Goal: Task Accomplishment & Management: Manage account settings

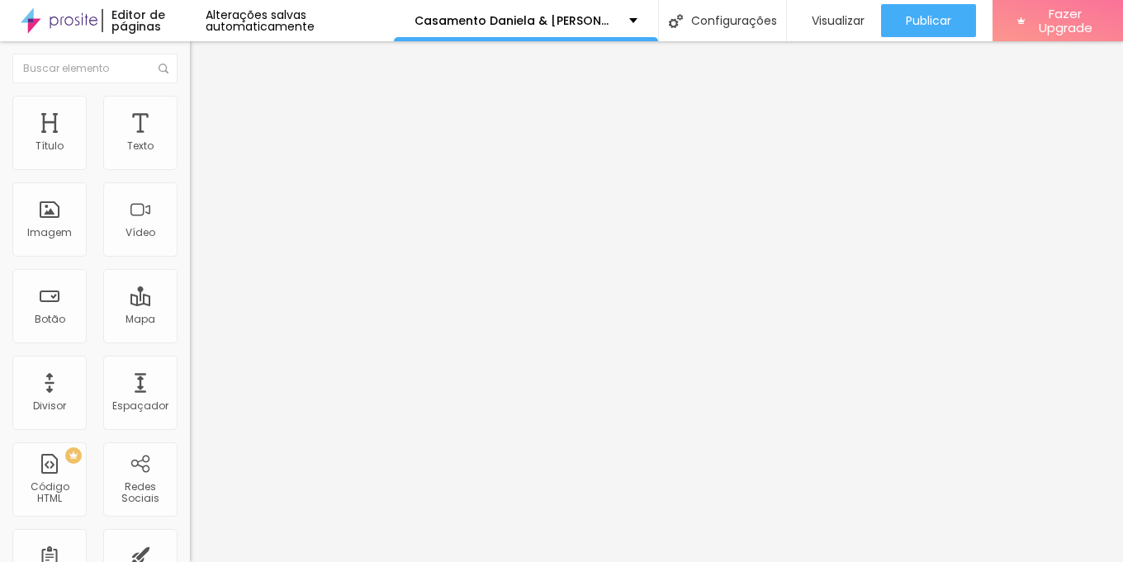
click at [190, 142] on span "Trocar imagem" at bounding box center [235, 135] width 90 height 14
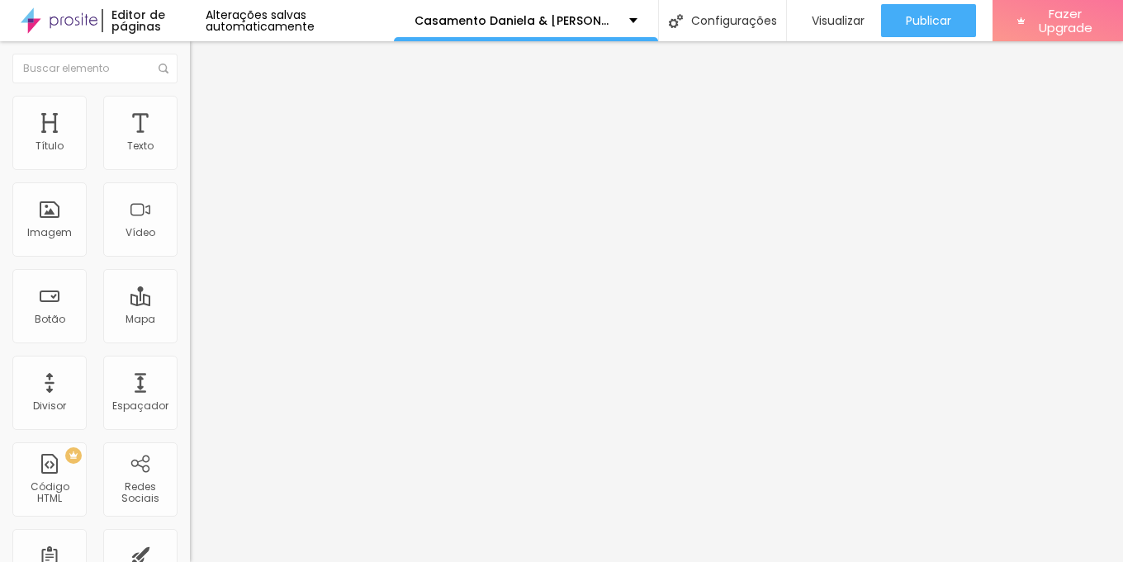
drag, startPoint x: 68, startPoint y: 116, endPoint x: 83, endPoint y: 117, distance: 15.0
click at [190, 115] on ul "Conteúdo Estilo Avançado" at bounding box center [285, 104] width 190 height 50
click at [205, 114] on span "Estilo" at bounding box center [218, 107] width 26 height 14
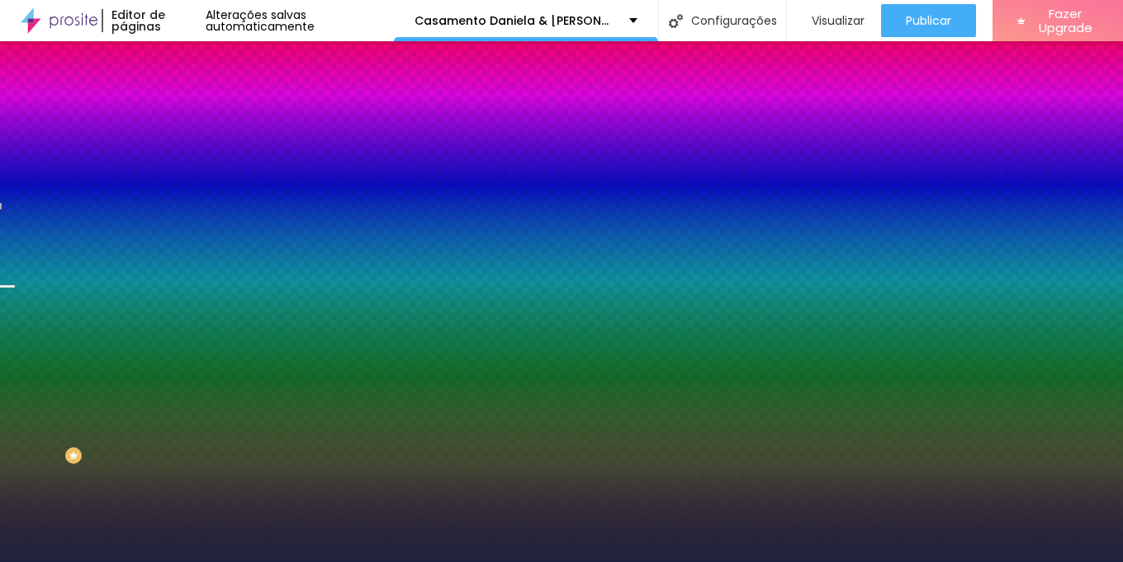
click at [190, 152] on span "Trocar imagem" at bounding box center [235, 145] width 90 height 14
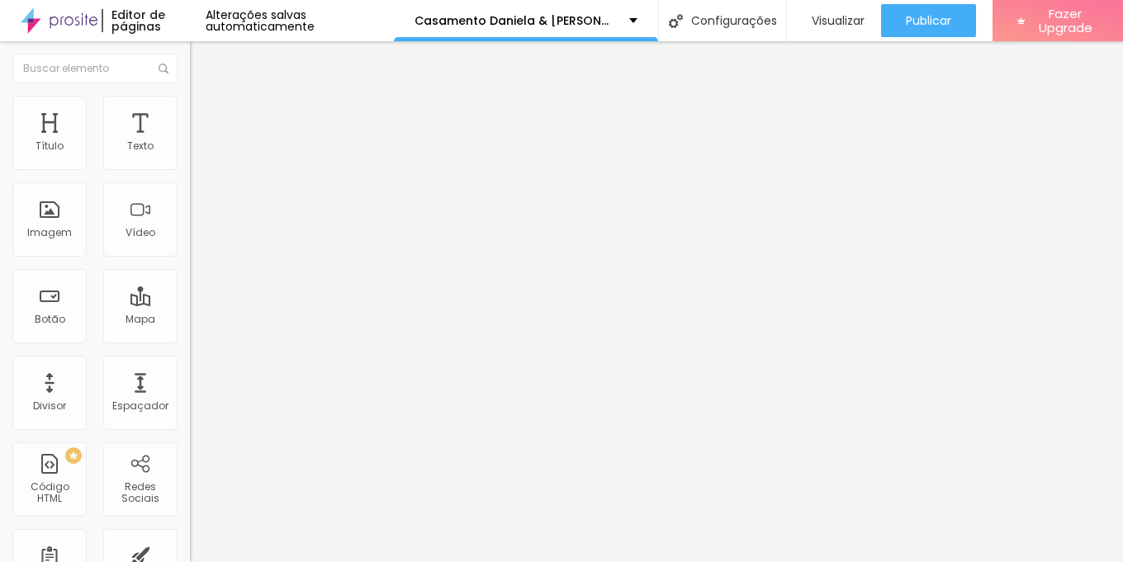
click at [190, 340] on input "[URL][DOMAIN_NAME]" at bounding box center [289, 332] width 198 height 17
paste input "pt-BR/s/casamento_-_daniela_e_joao"
drag, startPoint x: 131, startPoint y: 343, endPoint x: 0, endPoint y: 314, distance: 134.4
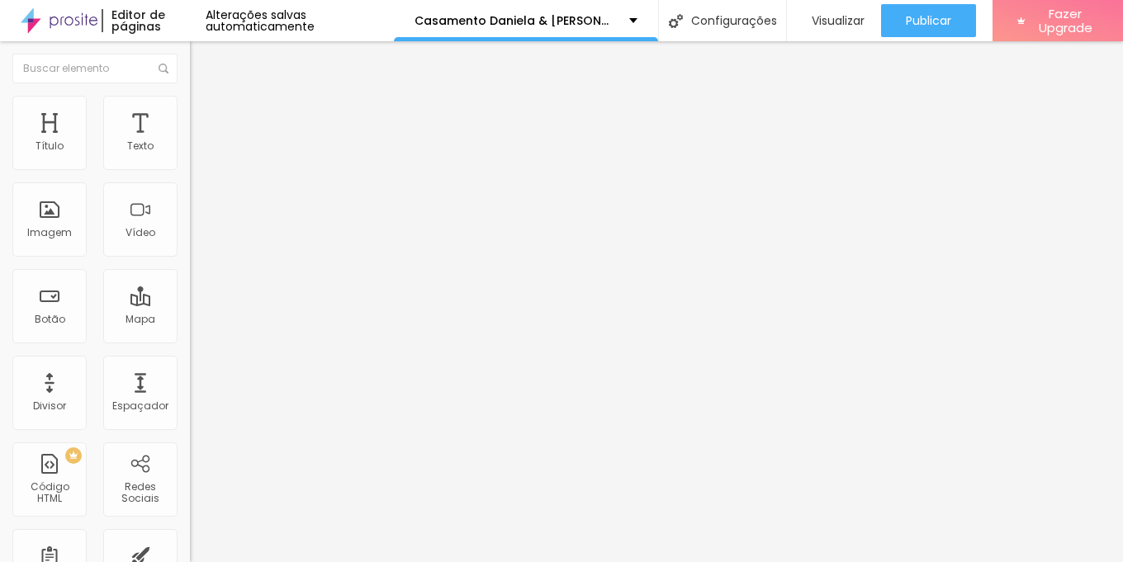
click at [190, 314] on div "Texto Fotografias Alinhamento Tamanho Normal Pequeno Normal Grande Link URL [UR…" at bounding box center [285, 254] width 190 height 250
click at [190, 334] on input "[URL][DOMAIN_NAME]" at bounding box center [289, 332] width 198 height 17
type input "[URL][DOMAIN_NAME]"
click at [190, 418] on div "Editar Botão Conteúdo Estilo Avançado Texto Fotografias Alinhamento Tamanho Nor…" at bounding box center [285, 301] width 190 height 521
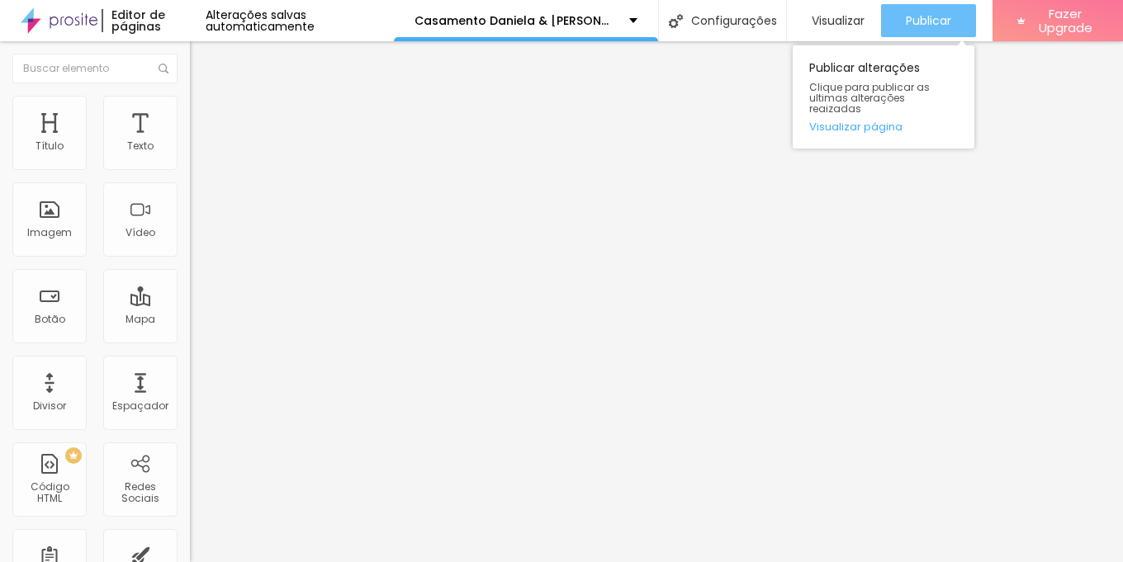
click at [882, 25] on button "Publicar" at bounding box center [928, 20] width 95 height 33
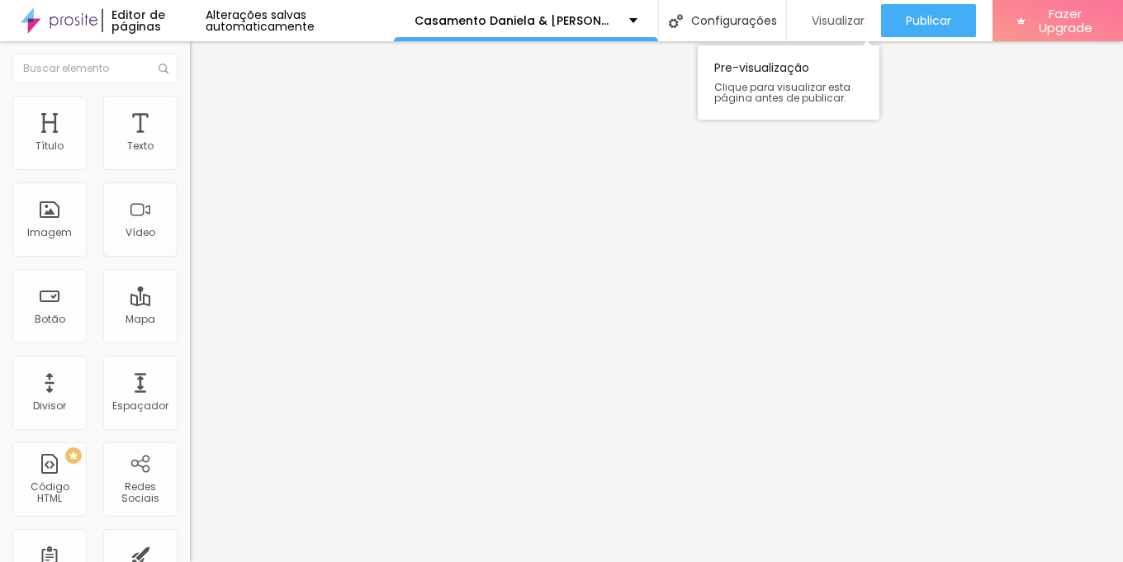
click at [816, 26] on span "Visualizar" at bounding box center [838, 20] width 53 height 13
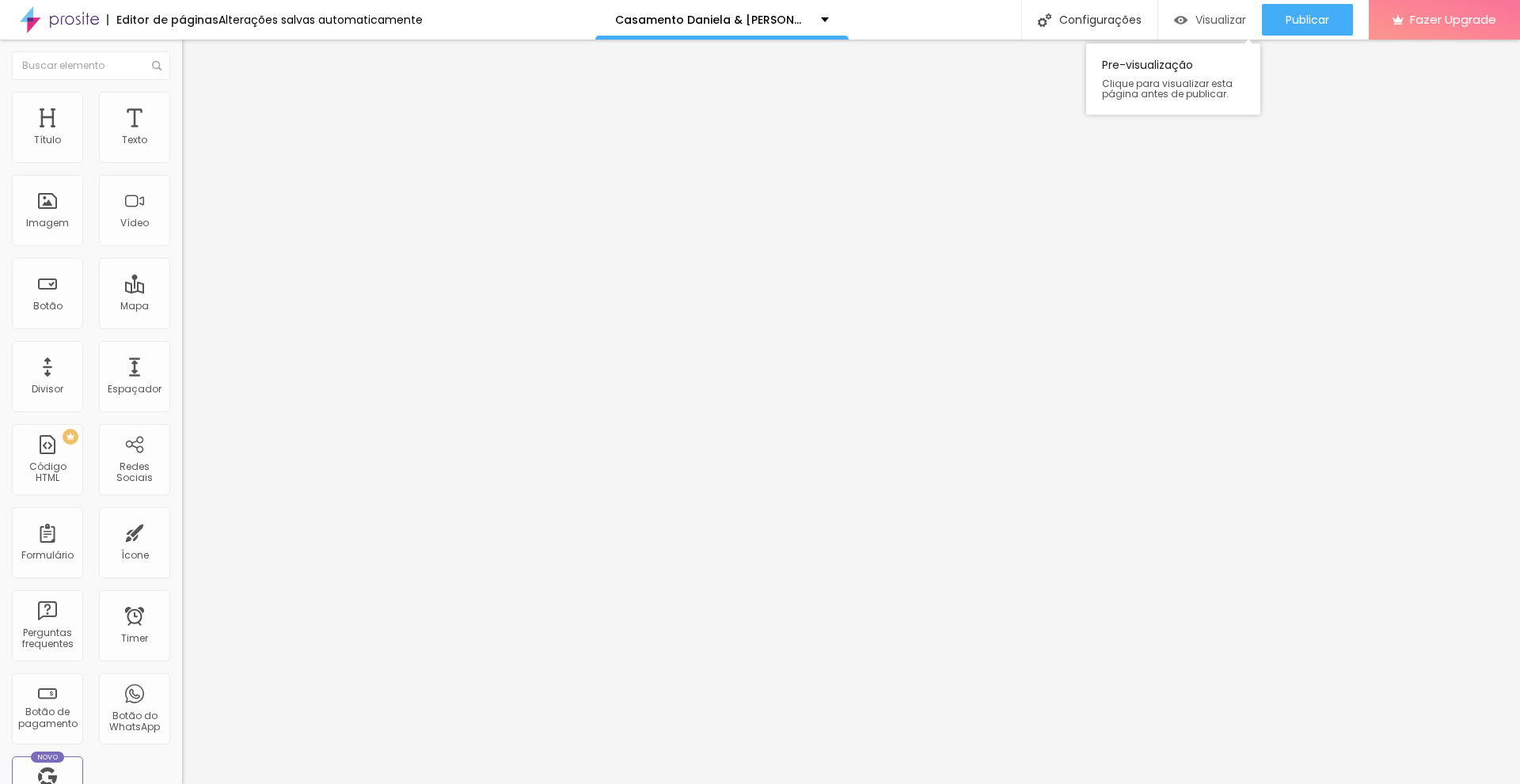
click at [1076, 17] on span "Visualizar" at bounding box center [1221, 19] width 51 height 12
click at [182, 326] on input "[URL][DOMAIN_NAME]" at bounding box center [277, 318] width 190 height 16
click at [182, 325] on input "[URL][DOMAIN_NAME]" at bounding box center [277, 316] width 190 height 16
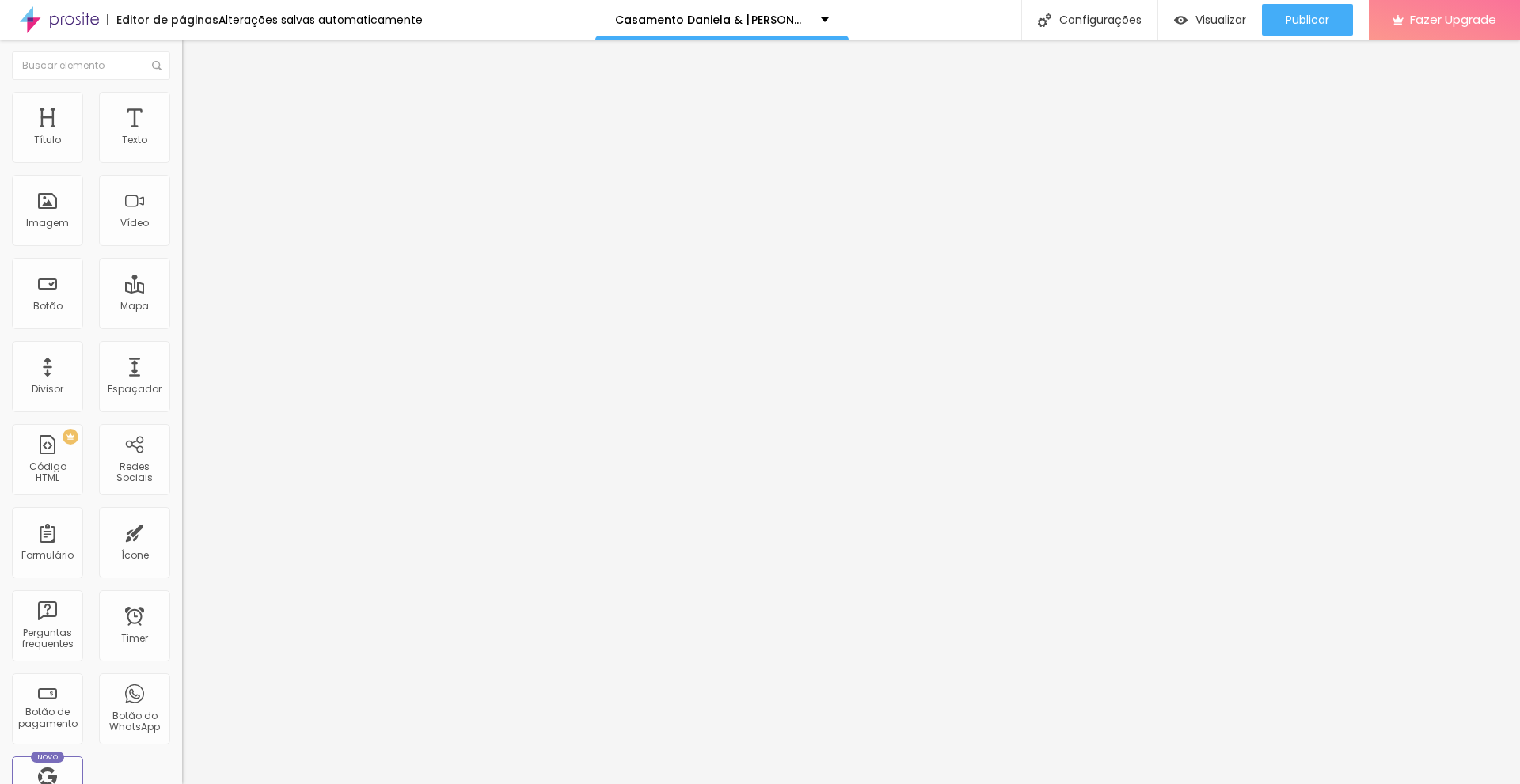
click at [182, 325] on input "[URL][DOMAIN_NAME]" at bounding box center [277, 316] width 190 height 16
paste input "pt-BR/s/casamento_-_daniela_e_joao"
type input "[URL][DOMAIN_NAME]"
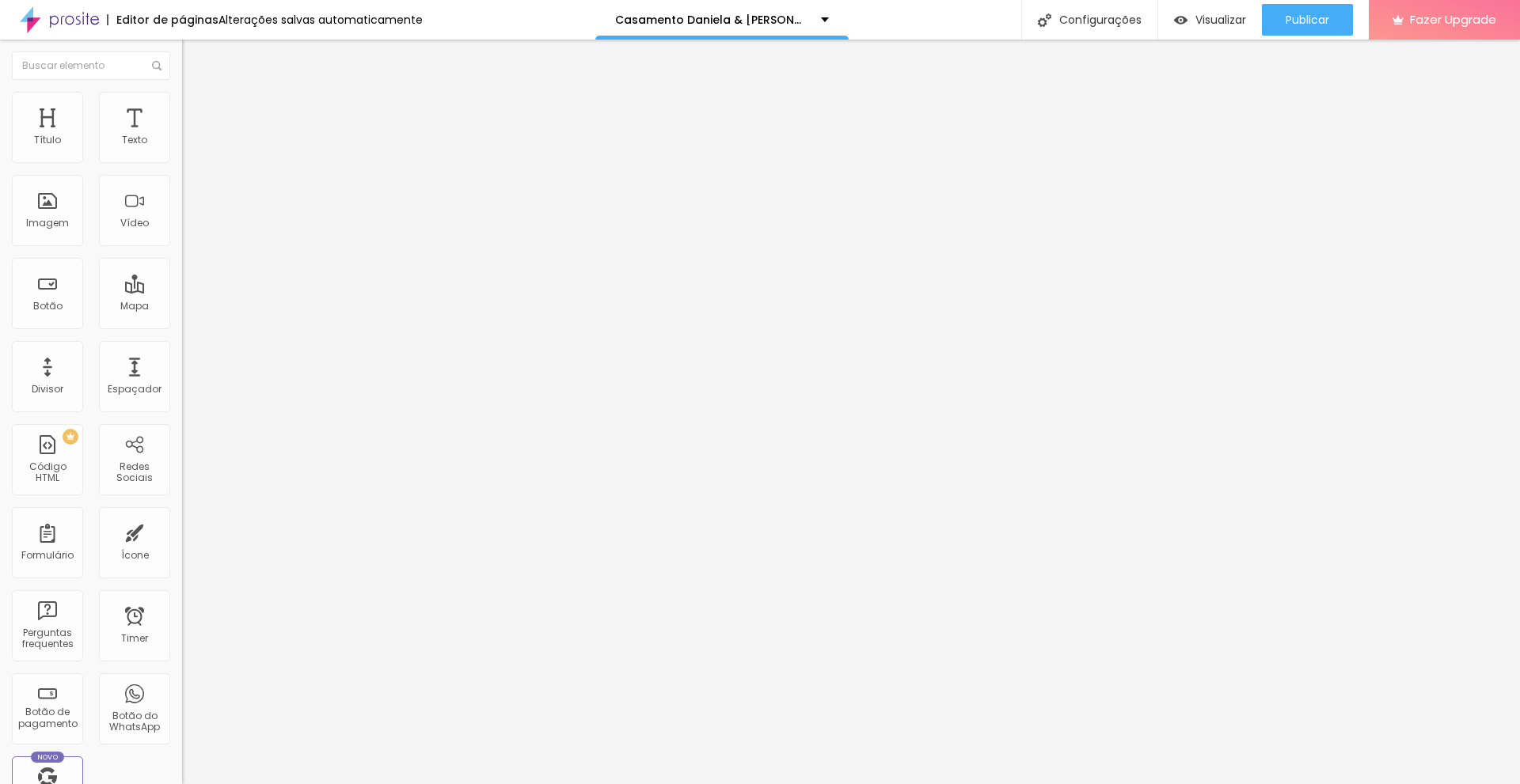
click at [182, 539] on div "Editar Imagem Conteúdo Estilo Avançado Trocar imagem Descrição da imagem (Alt) …" at bounding box center [273, 411] width 182 height 745
click at [1076, 28] on div "Publicar" at bounding box center [1307, 19] width 43 height 32
click at [1132, 19] on div "Configurações" at bounding box center [1089, 19] width 136 height 39
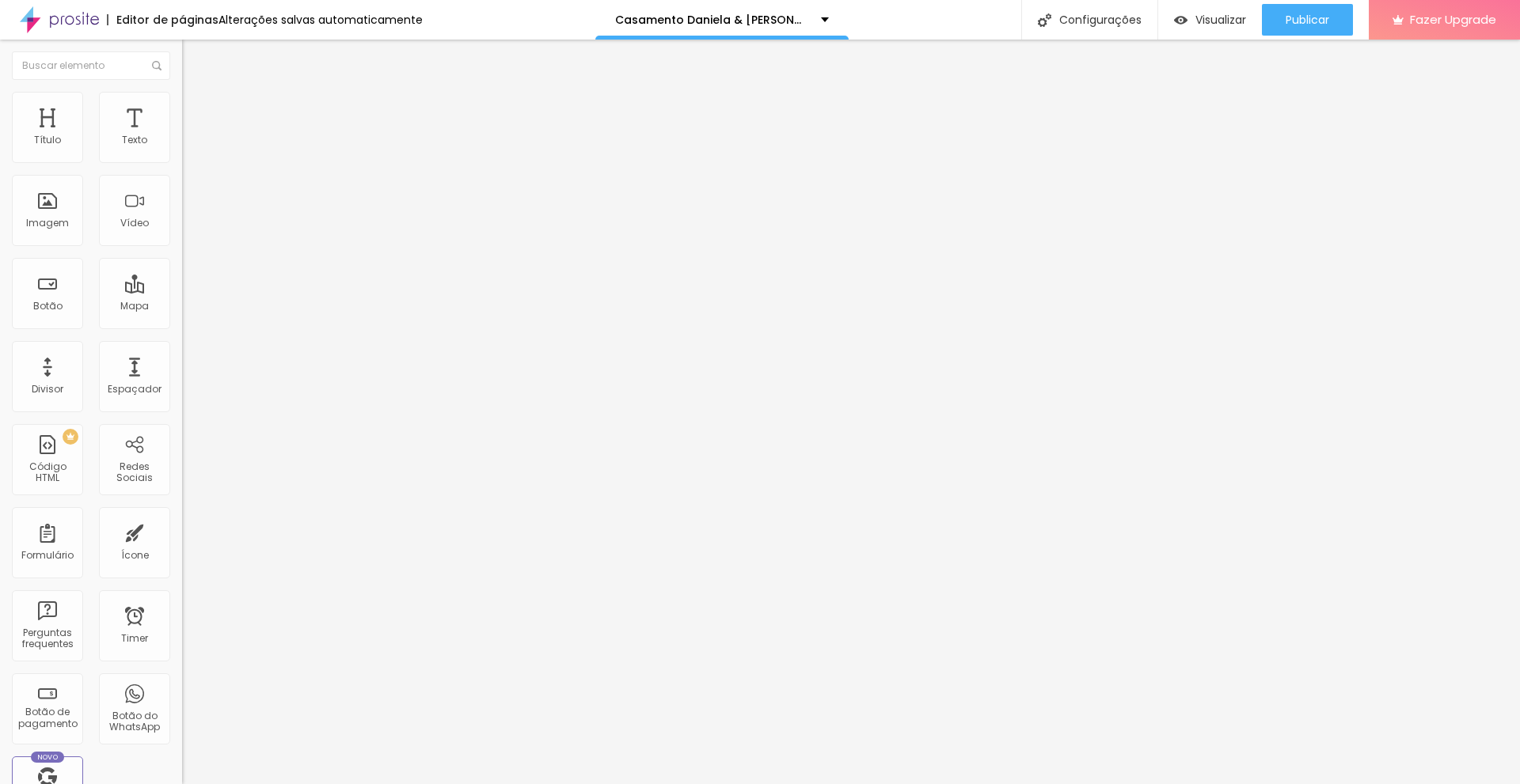
click at [1182, 20] on img "button" at bounding box center [1181, 20] width 13 height 13
paste input "pt-BR/s/casamento_-_daniela_e_joao"
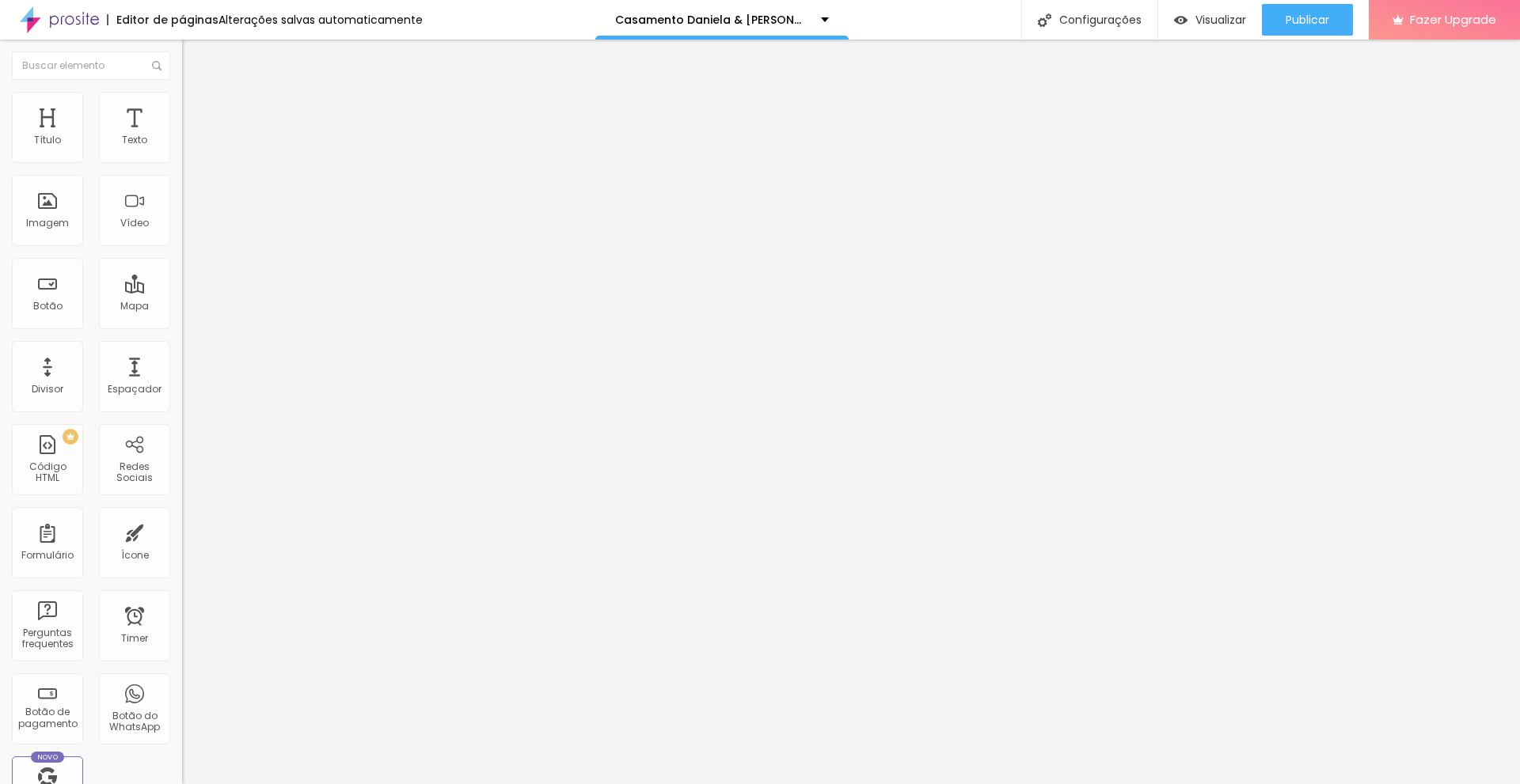
type input "[URL][DOMAIN_NAME]"
click at [182, 503] on div "Editar Imagem Conteúdo Estilo Avançado Trocar imagem Descrição da imagem (Alt) …" at bounding box center [273, 411] width 182 height 745
click at [182, 325] on input "[URL][DOMAIN_NAME]" at bounding box center [277, 316] width 190 height 16
click at [182, 504] on div "Editar Imagem Conteúdo Estilo Avançado Trocar imagem Descrição da imagem (Alt) …" at bounding box center [273, 411] width 182 height 745
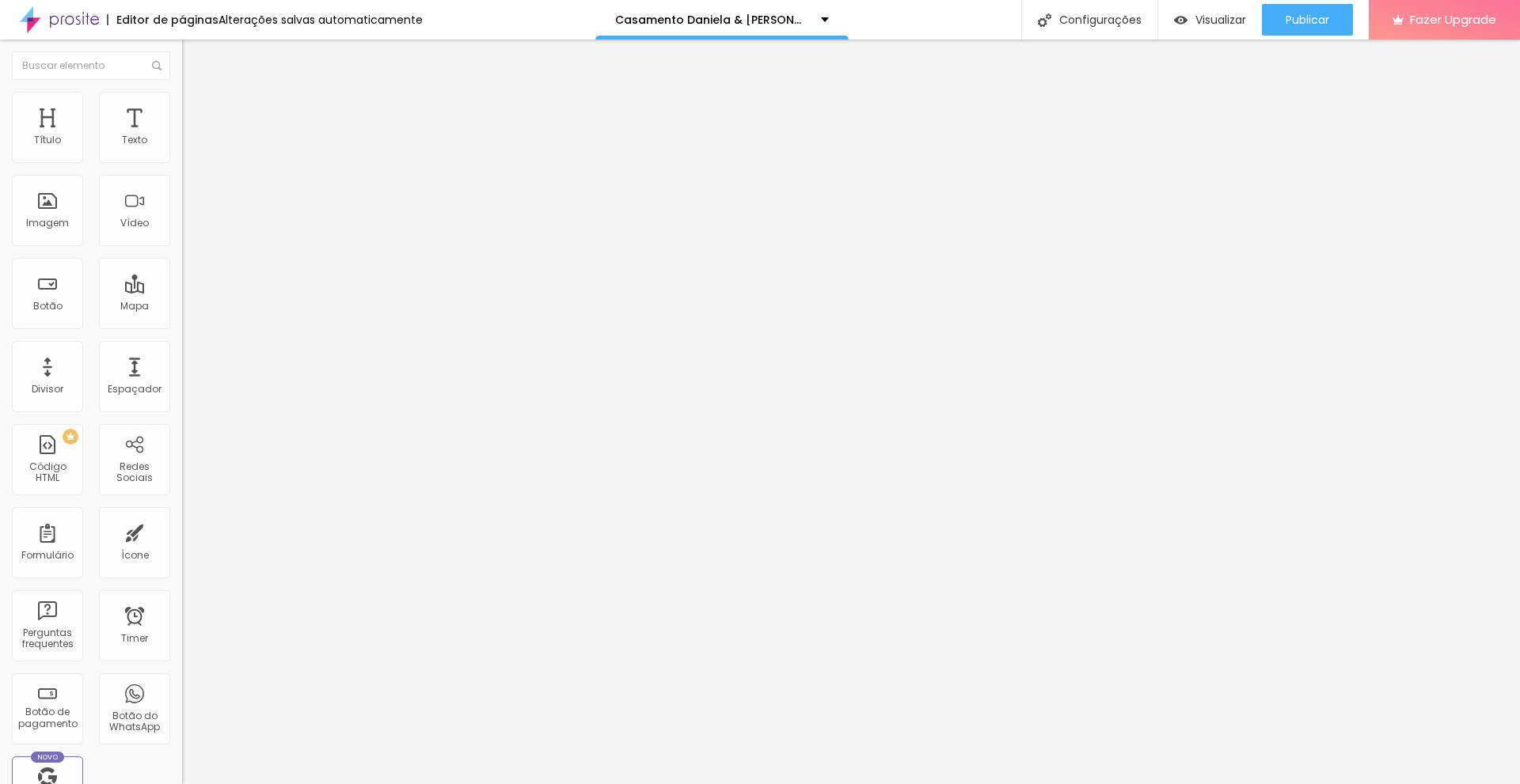
scroll to position [0, 0]
click at [1298, 21] on span "Publicar" at bounding box center [1307, 19] width 43 height 12
click at [1174, 17] on img "button" at bounding box center [1167, 20] width 13 height 13
